Goal: Information Seeking & Learning: Find specific fact

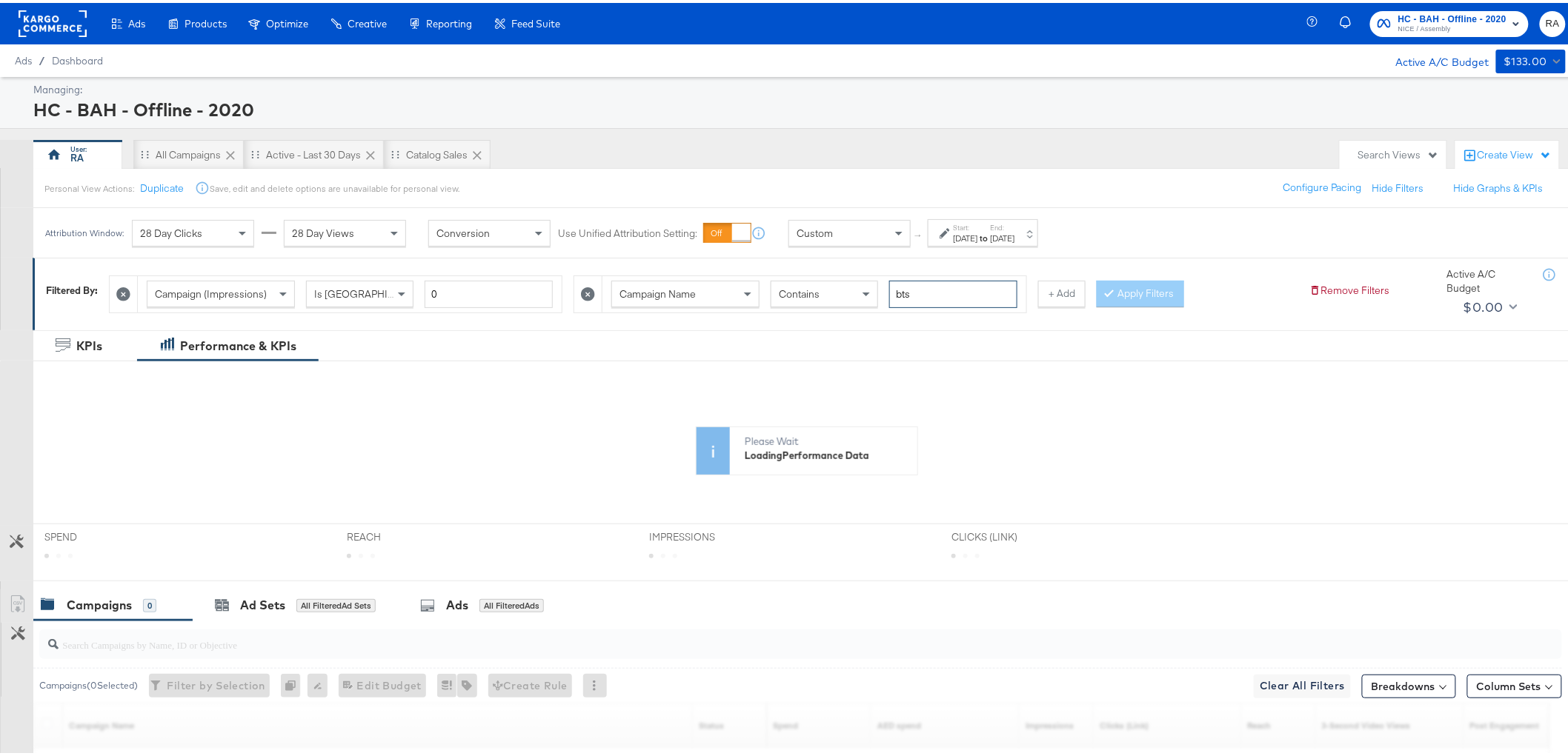
click at [941, 291] on input "bts" at bounding box center [952, 292] width 128 height 28
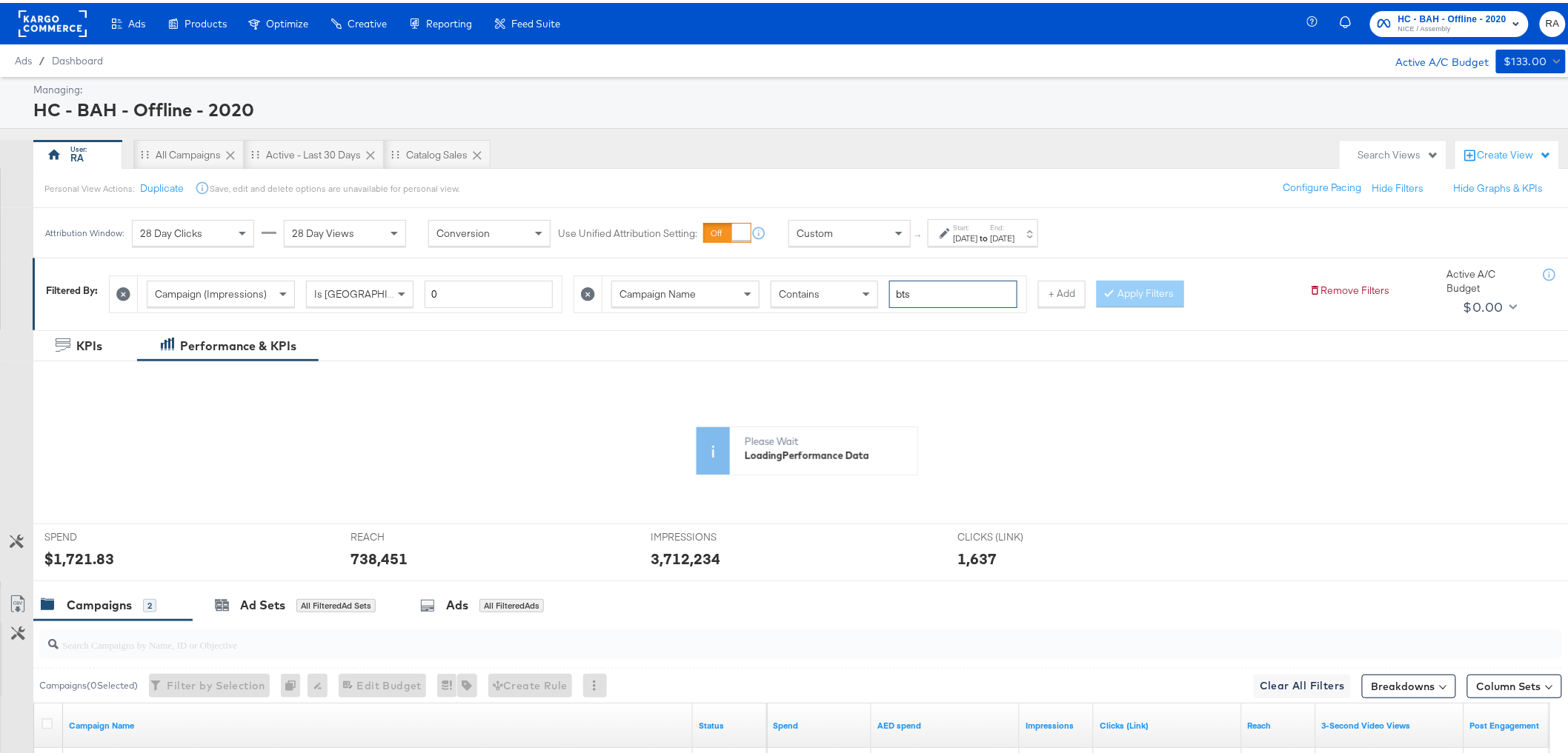
click at [941, 291] on input "bts" at bounding box center [952, 292] width 128 height 28
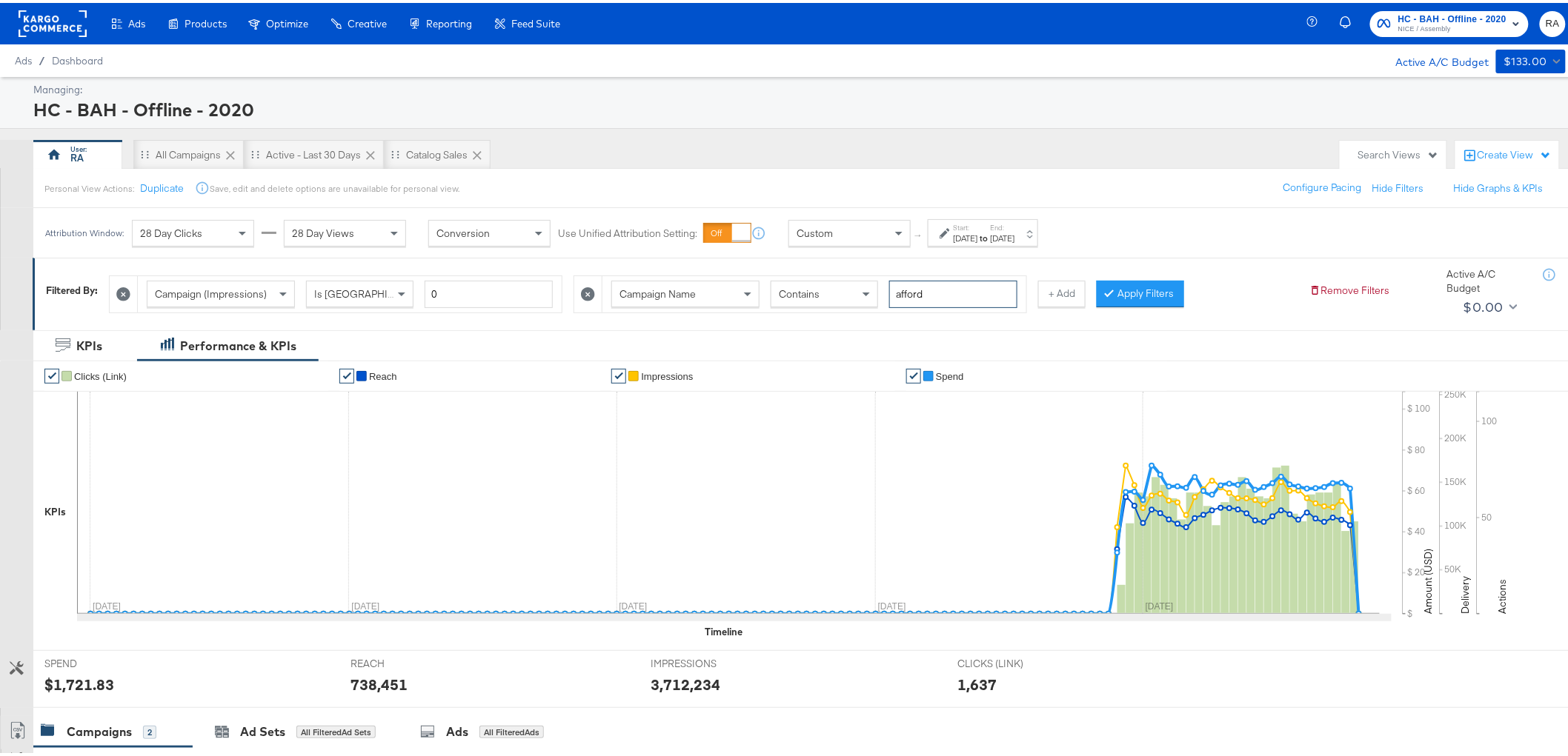
type input "afford"
click at [978, 237] on div "[DATE]" at bounding box center [965, 236] width 25 height 12
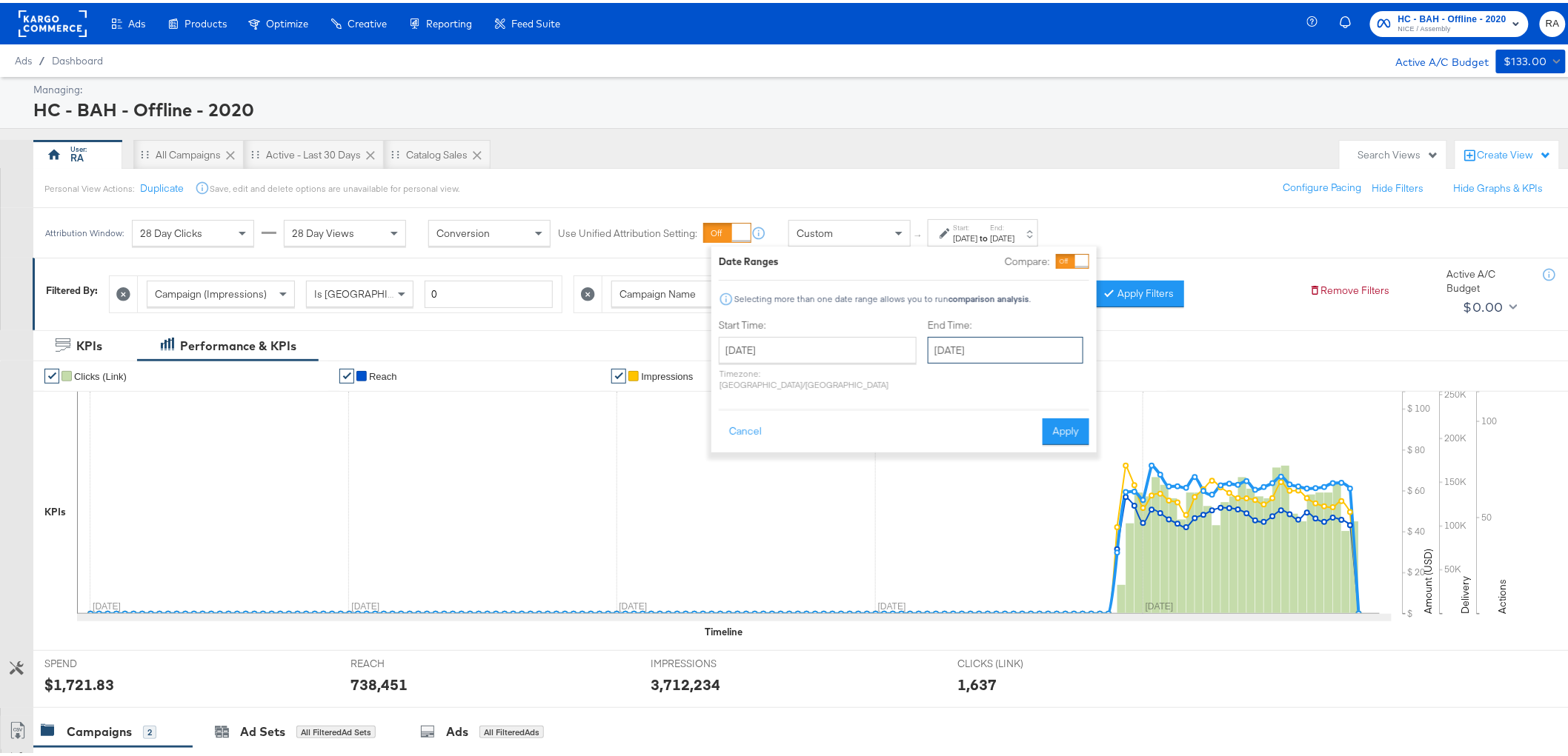
click at [1018, 353] on input "[DATE]" at bounding box center [1005, 347] width 155 height 27
click at [1008, 500] on td "27" at bounding box center [1020, 505] width 25 height 21
type input "[DATE]"
click at [1056, 425] on button "Apply" at bounding box center [1065, 428] width 47 height 27
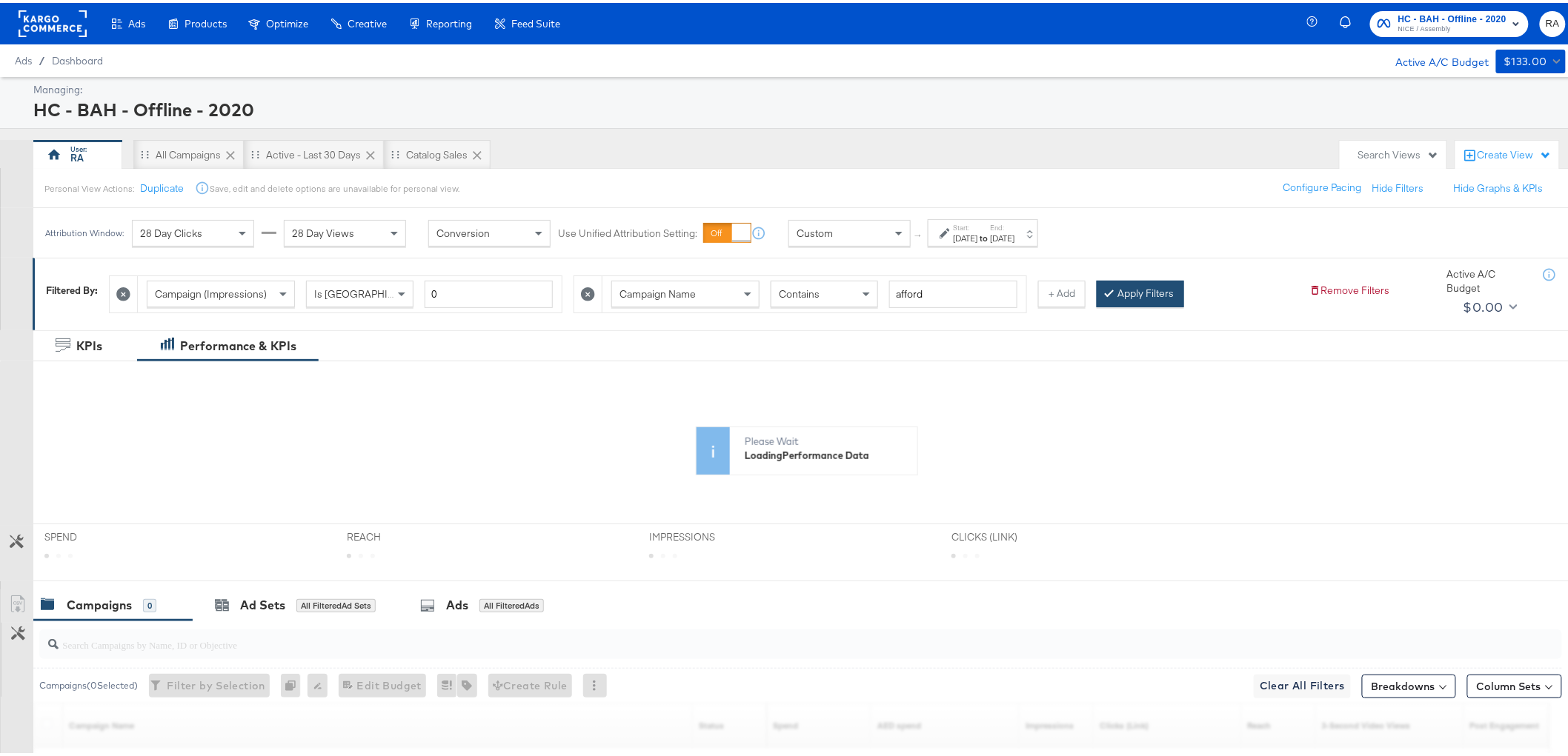
click at [1125, 293] on button "Apply Filters" at bounding box center [1140, 291] width 87 height 27
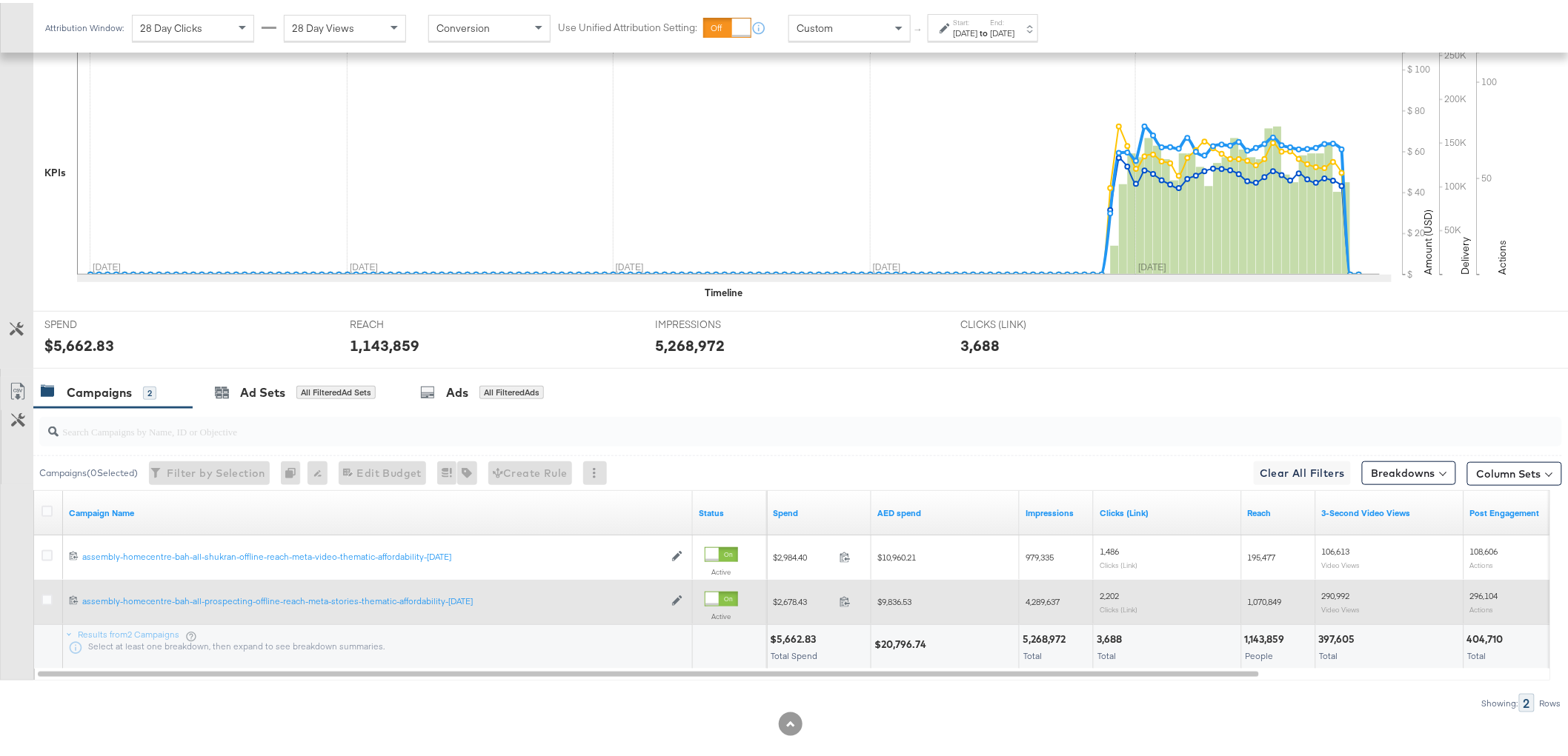
scroll to position [358, 0]
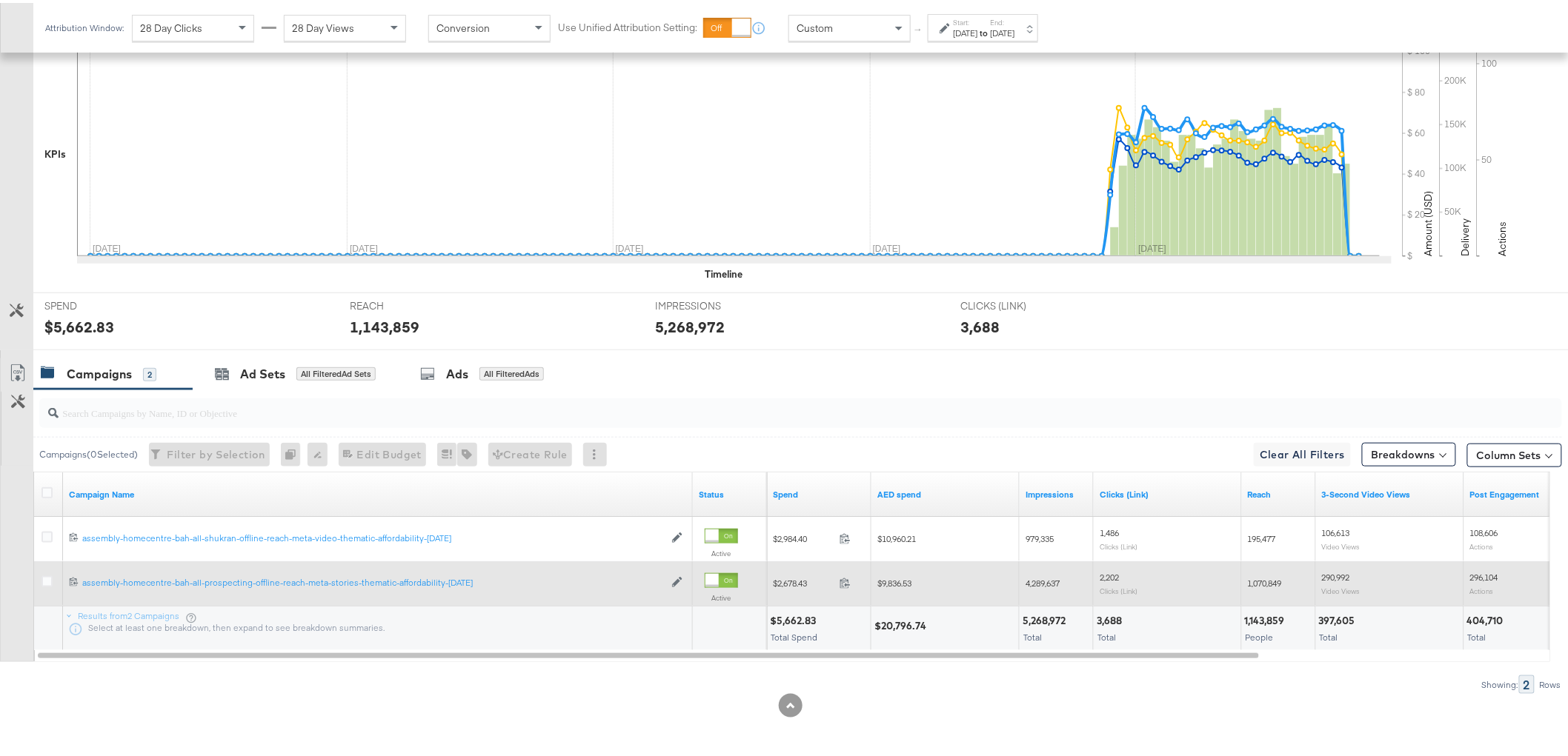
click at [906, 573] on div "$9,836.53" at bounding box center [945, 581] width 148 height 24
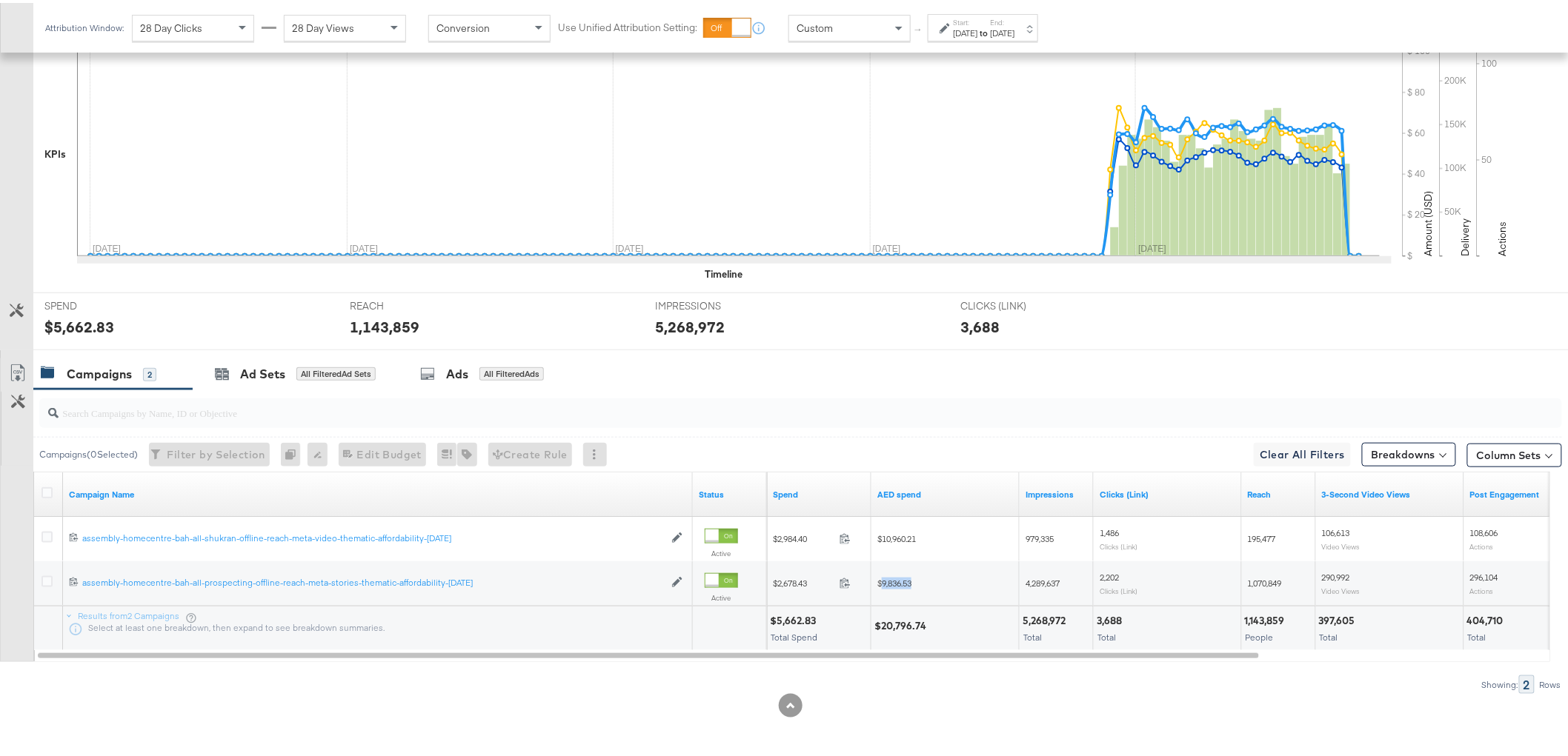
copy span "9,836.53"
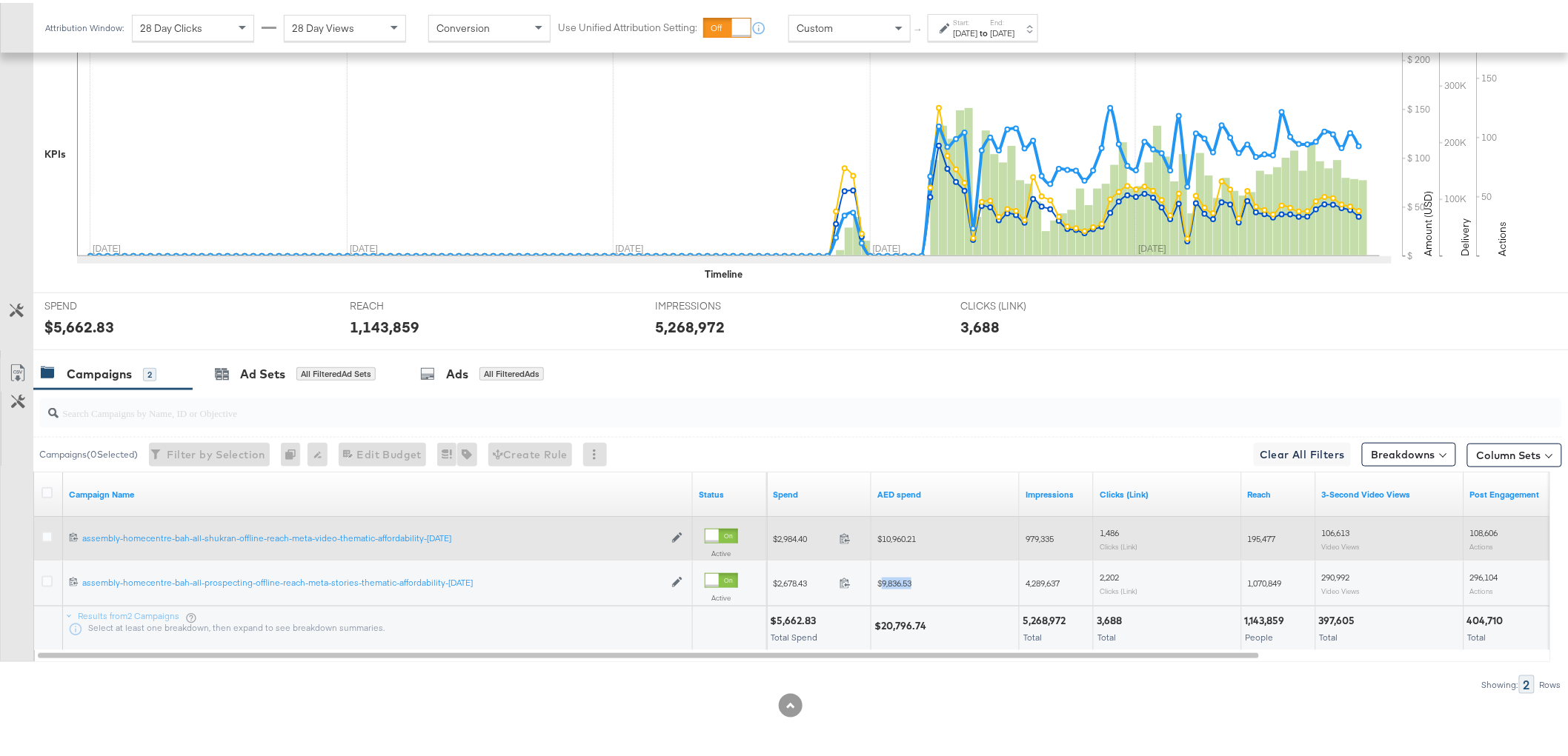
click at [912, 534] on span "$10,960.21" at bounding box center [896, 535] width 39 height 11
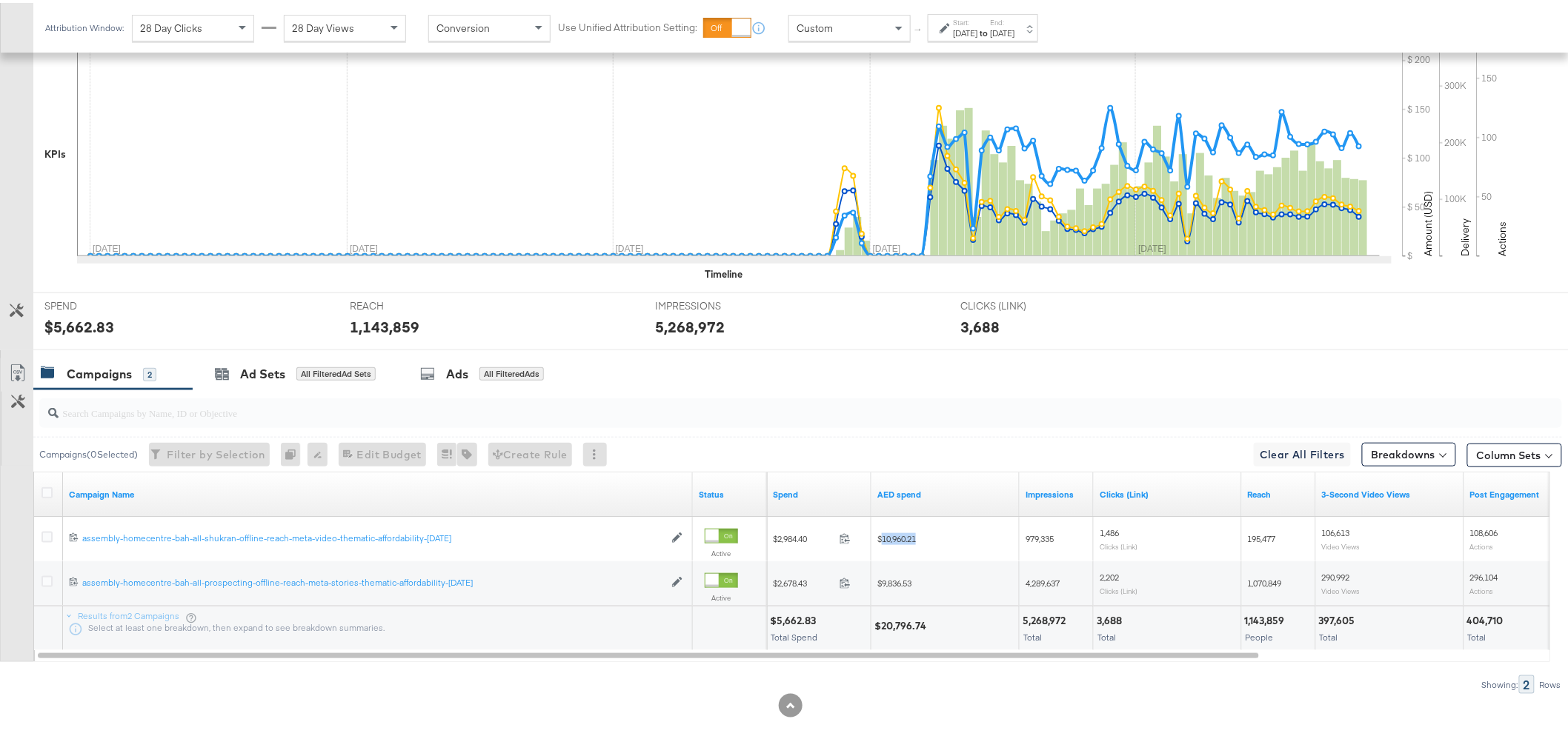
copy span "10,960.21"
